Goal: Find specific page/section: Find specific page/section

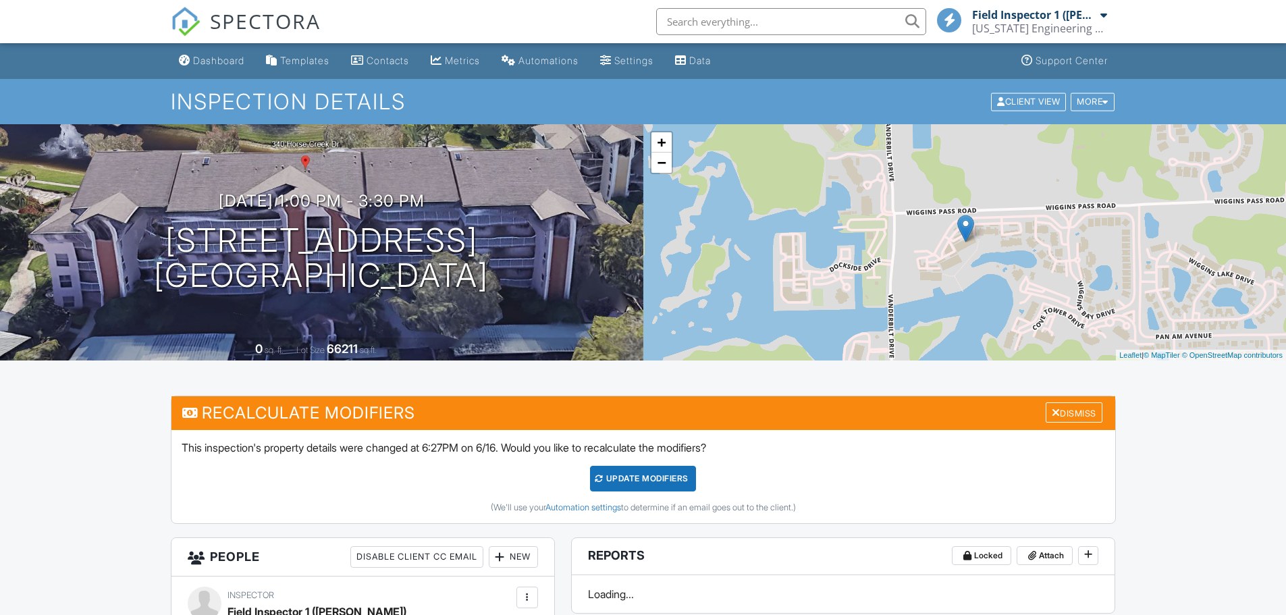
scroll to position [270, 0]
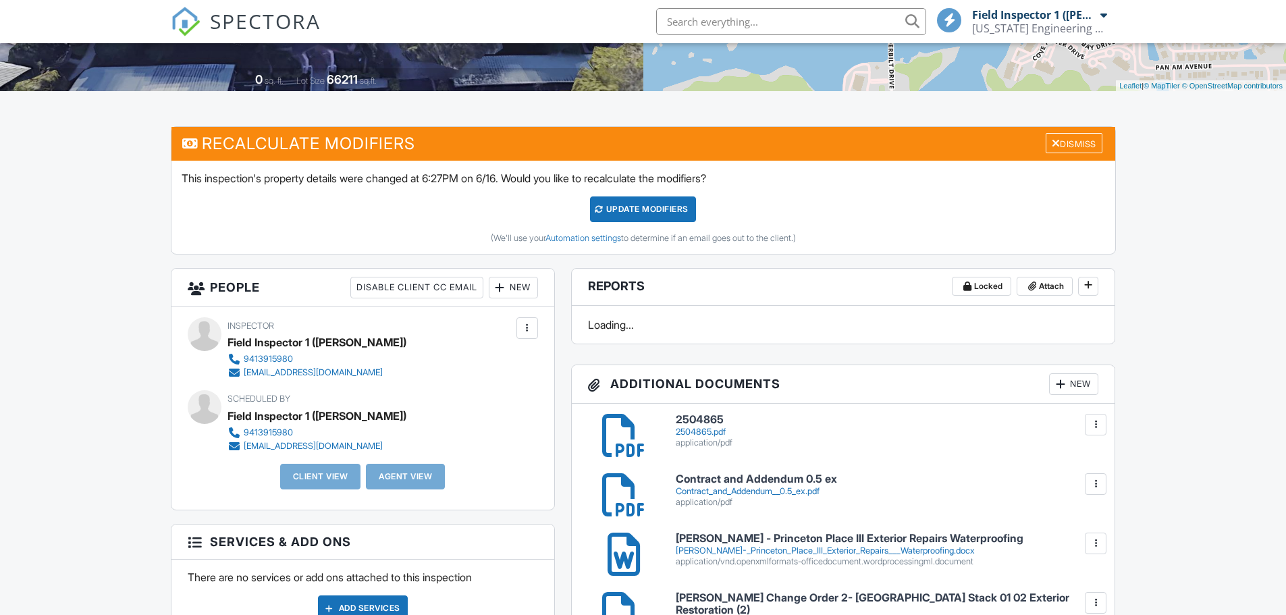
click at [705, 20] on input "text" at bounding box center [791, 21] width 270 height 27
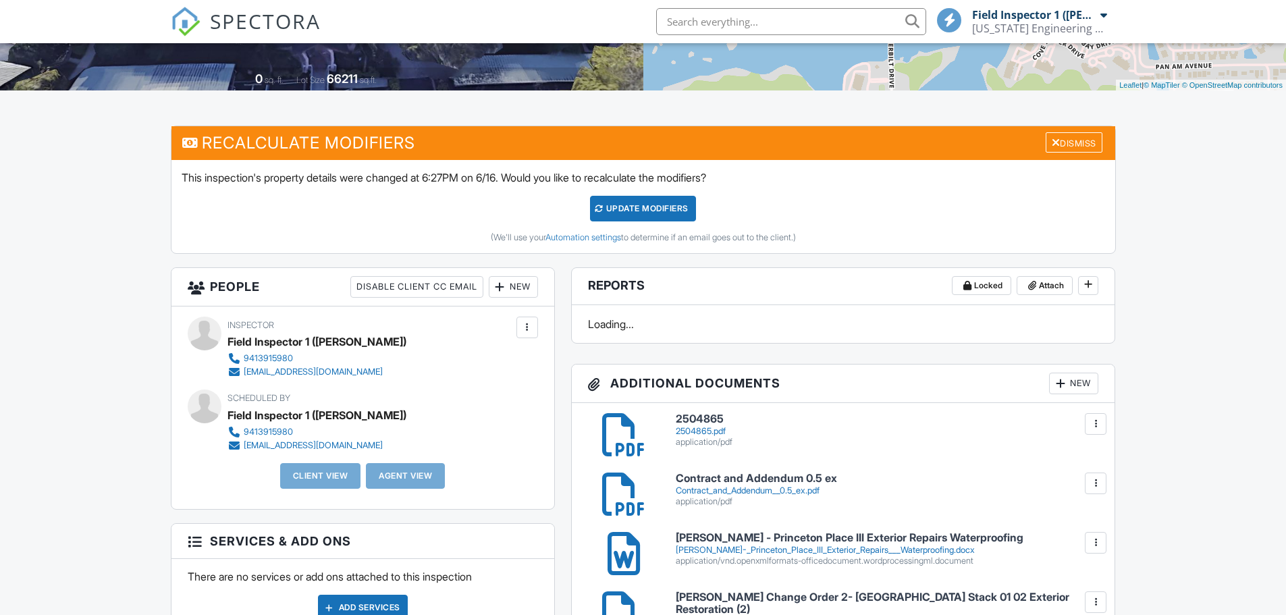
scroll to position [0, 0]
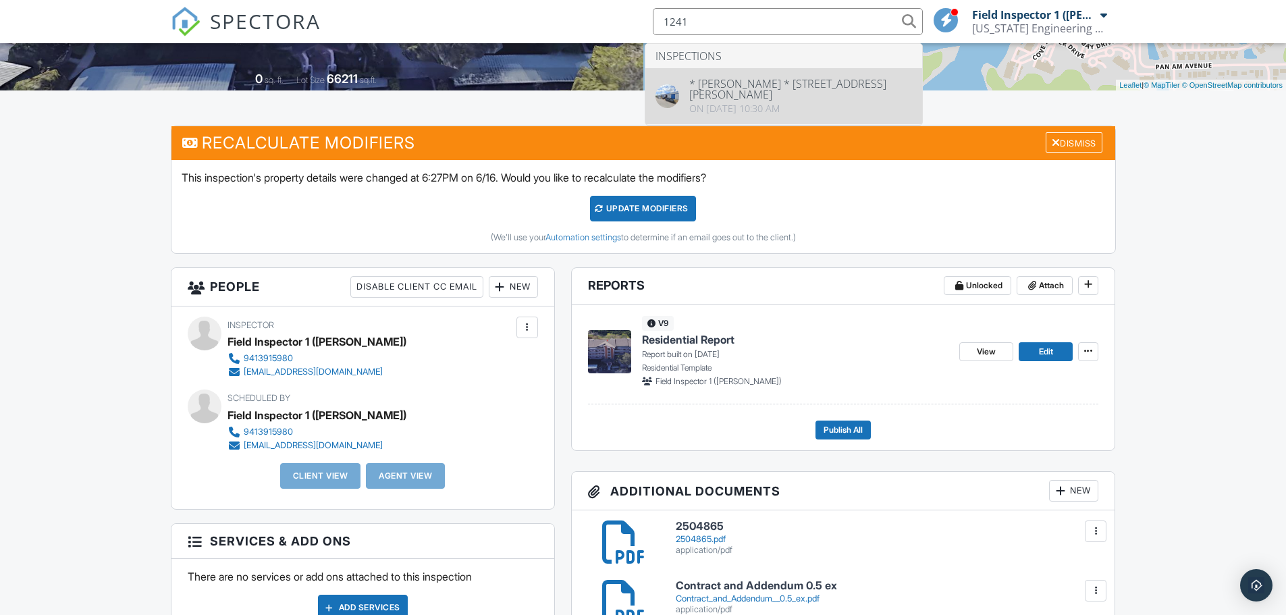
type input "1241"
